Goal: Information Seeking & Learning: Learn about a topic

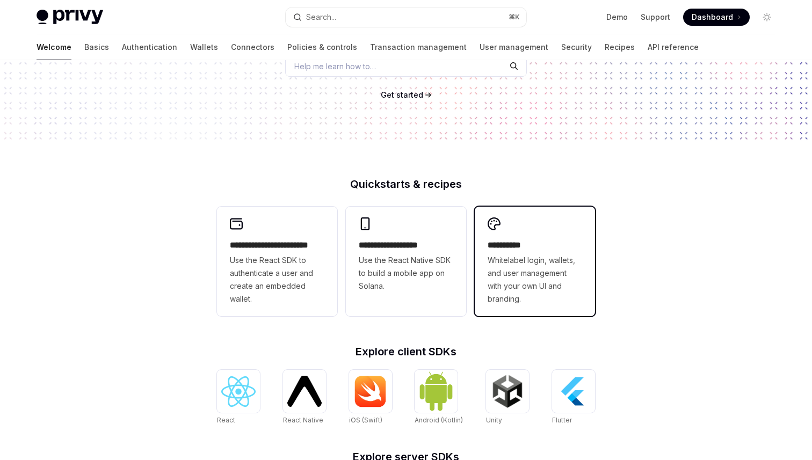
scroll to position [265, 0]
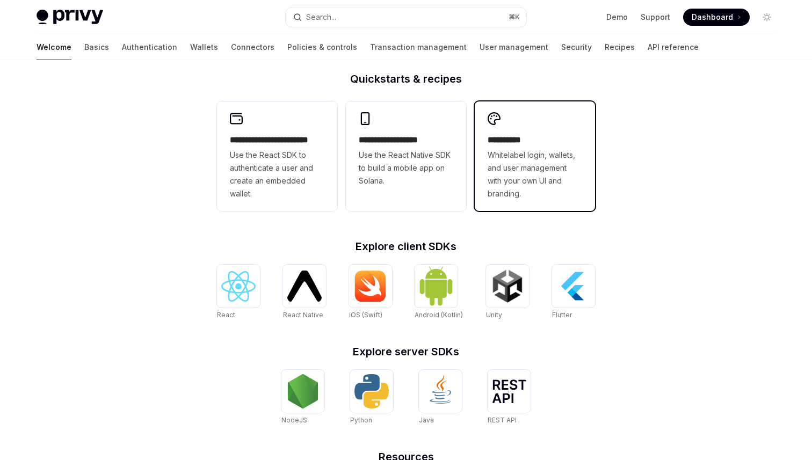
click at [527, 195] on span "Whitelabel login, wallets, and user management with your own UI and branding." at bounding box center [535, 175] width 94 height 52
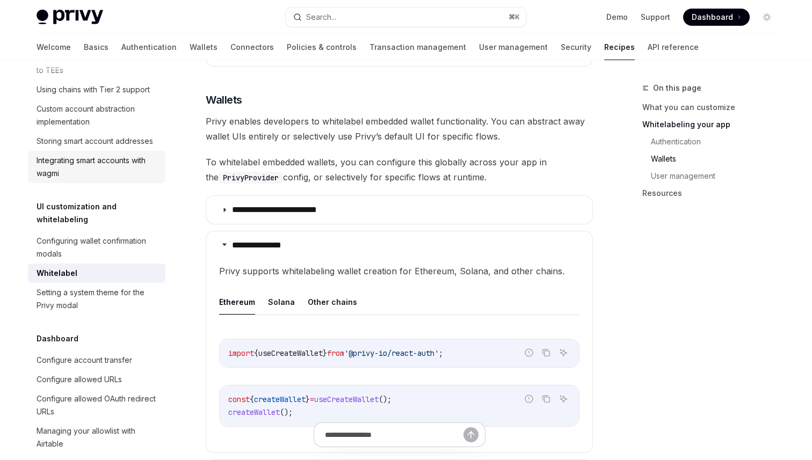
scroll to position [642, 0]
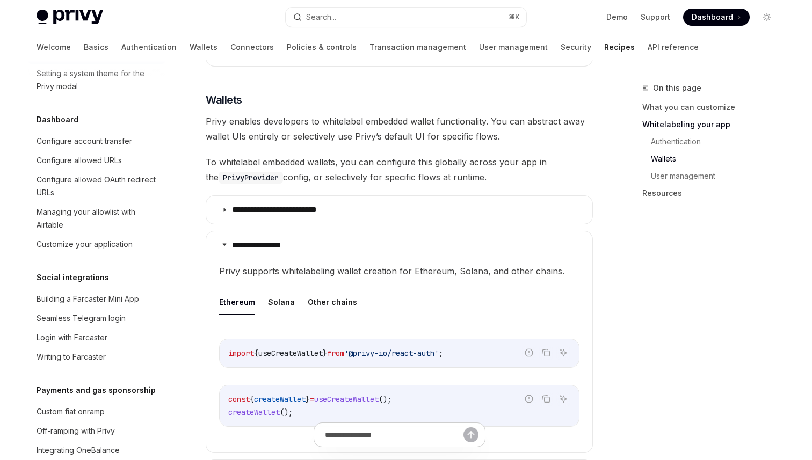
type textarea "*"
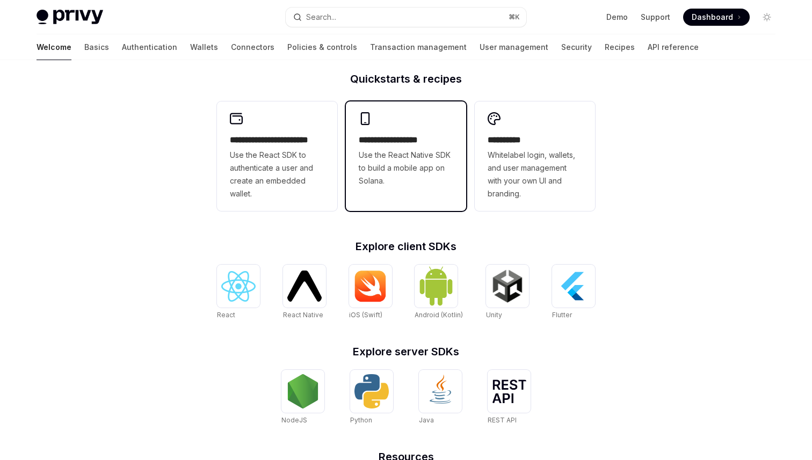
scroll to position [265, 0]
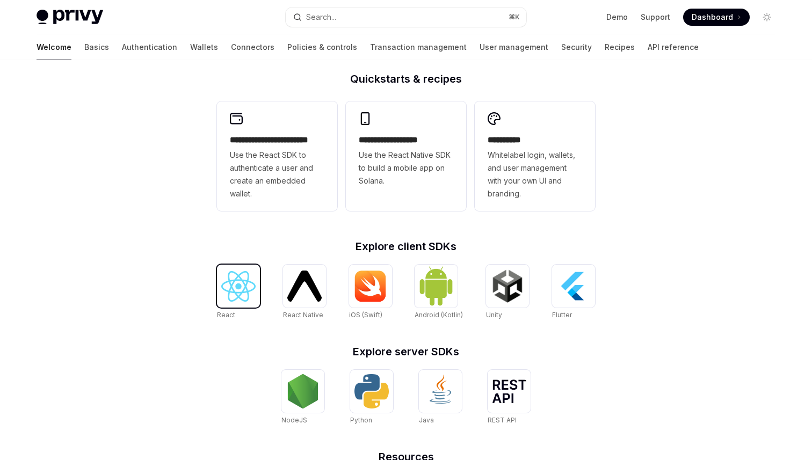
click at [239, 285] on img at bounding box center [238, 286] width 34 height 31
